Goal: Task Accomplishment & Management: Use online tool/utility

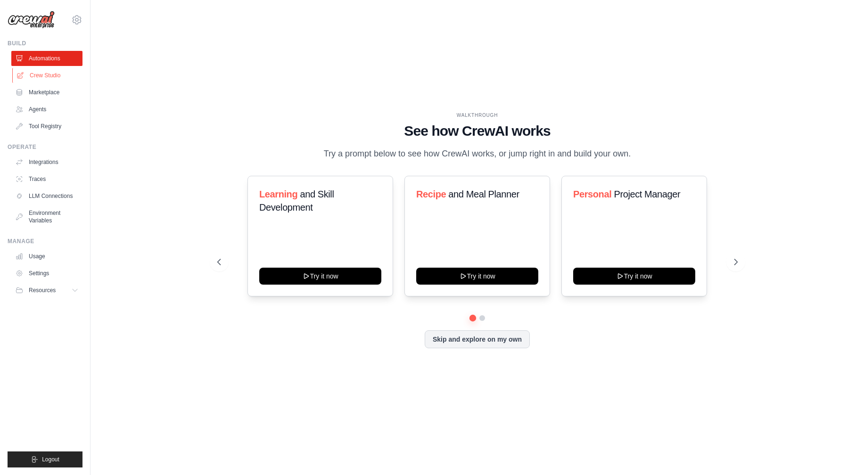
click at [33, 74] on link "Crew Studio" at bounding box center [47, 75] width 71 height 15
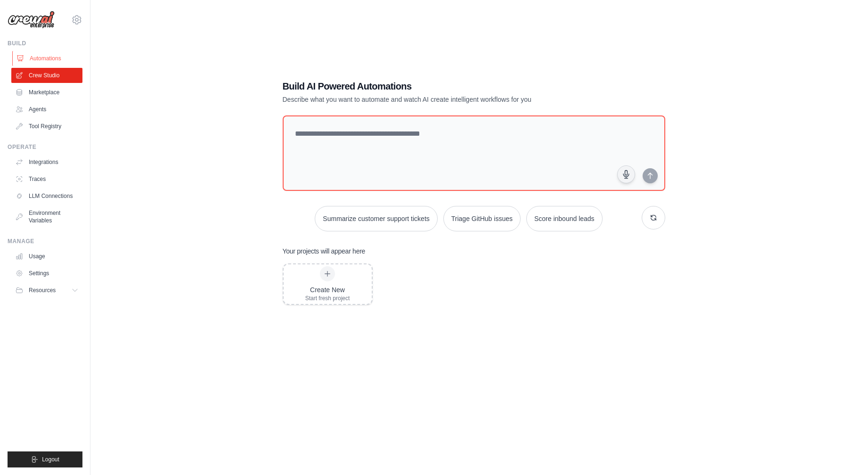
click at [46, 59] on link "Automations" at bounding box center [47, 58] width 71 height 15
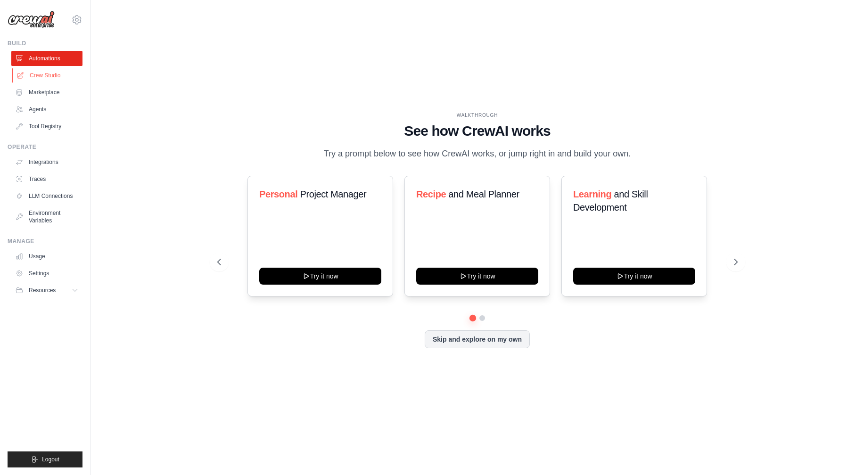
click at [51, 78] on link "Crew Studio" at bounding box center [47, 75] width 71 height 15
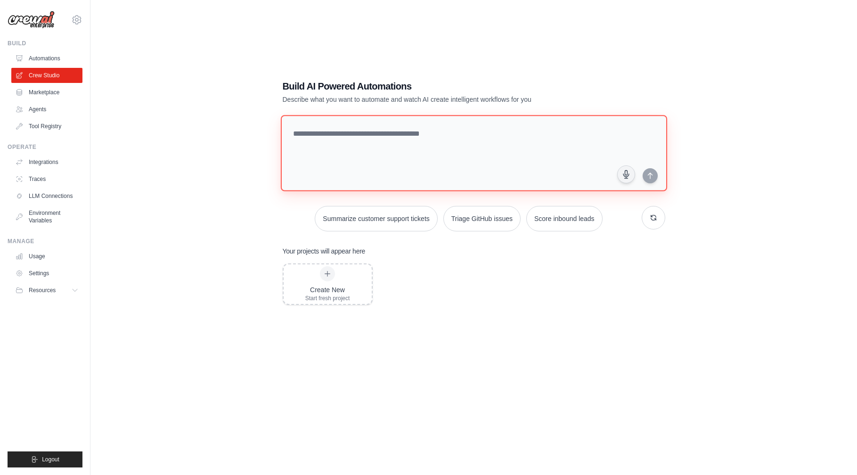
click at [378, 161] on textarea at bounding box center [473, 153] width 387 height 76
click at [48, 165] on link "Integrations" at bounding box center [47, 162] width 71 height 15
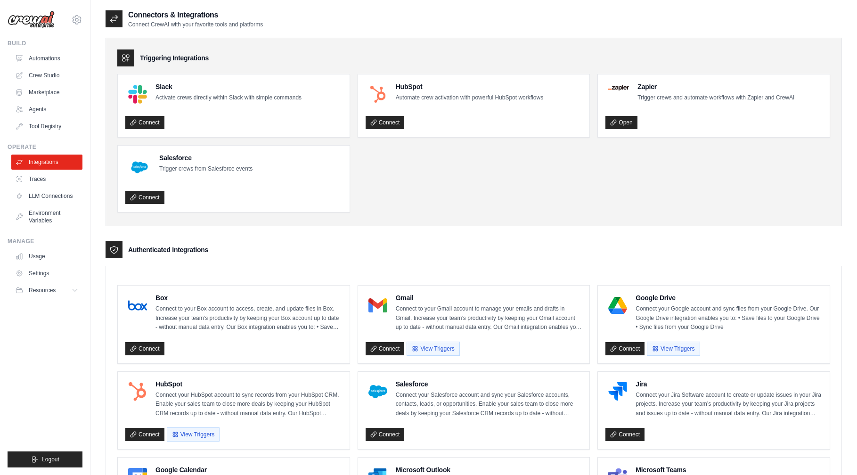
click at [469, 205] on ul "Slack Activate crews directly within Slack with simple commands Connect HubSpot…" at bounding box center [473, 143] width 713 height 139
click at [576, 197] on ul "Slack Activate crews directly within Slack with simple commands Connect HubSpot…" at bounding box center [473, 143] width 713 height 139
click at [501, 38] on div "Triggering Integrations Slack Activate crews directly within Slack with simple …" at bounding box center [474, 132] width 737 height 189
